Goal: Check status: Check status

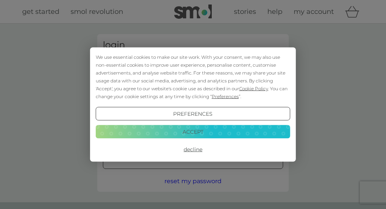
type input "tashawrathall@gmail.com"
click at [199, 135] on button "Accept" at bounding box center [193, 132] width 194 height 14
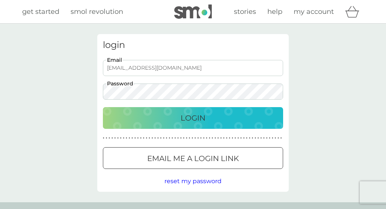
click at [188, 126] on button "Login" at bounding box center [193, 118] width 180 height 22
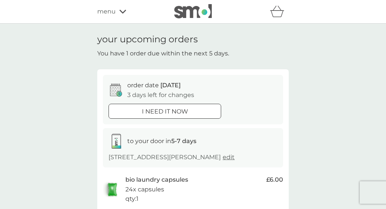
click at [299, 123] on div "your upcoming orders You have 1 order due within the next 5 days. order date [D…" at bounding box center [193, 157] width 386 height 267
drag, startPoint x: 152, startPoint y: 86, endPoint x: 184, endPoint y: 98, distance: 33.7
click at [184, 98] on div "order date [DATE] 3 days left for changes" at bounding box center [160, 90] width 67 height 19
click at [333, 110] on div "your upcoming orders You have 1 order due within the next 5 days. order date [D…" at bounding box center [193, 157] width 386 height 267
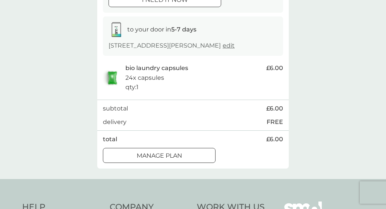
scroll to position [113, 0]
